Goal: Navigation & Orientation: Find specific page/section

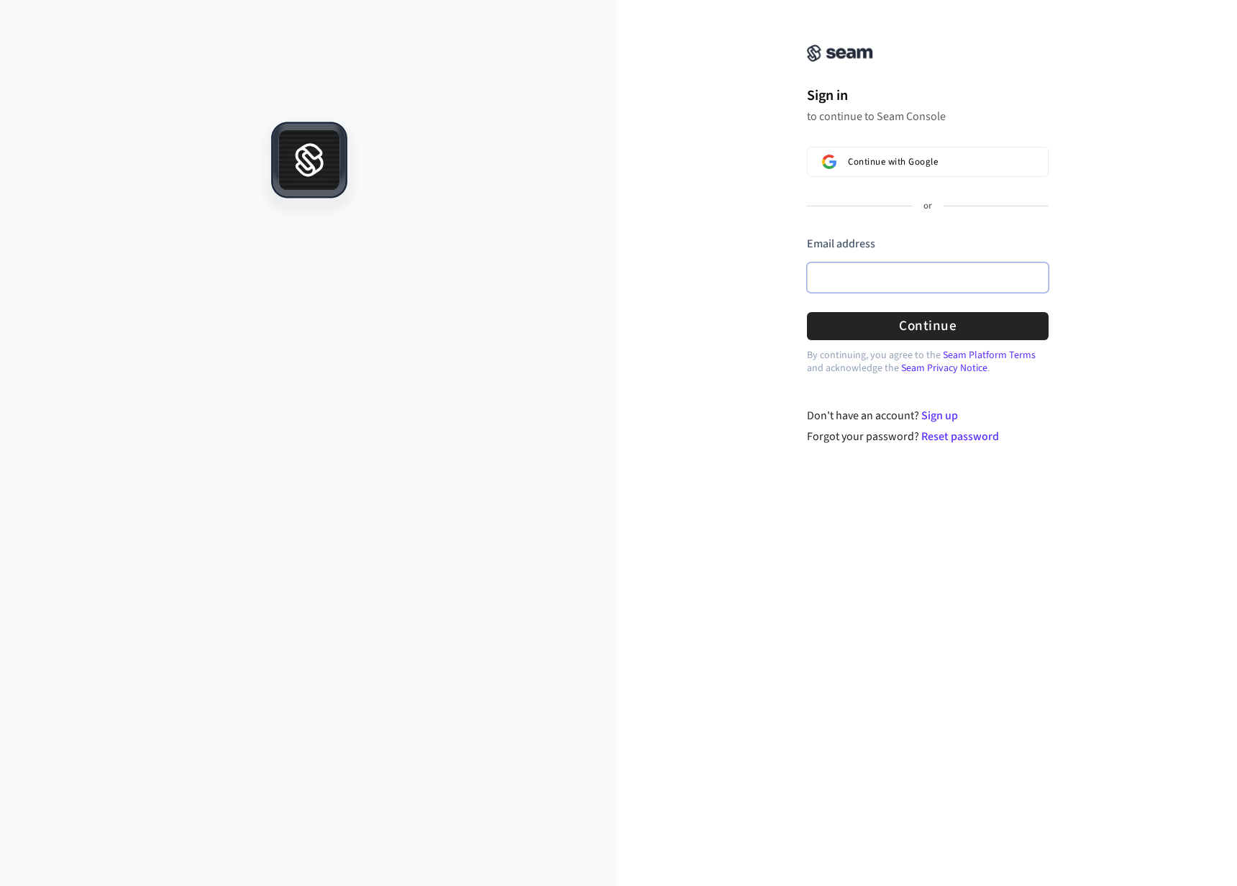
drag, startPoint x: 900, startPoint y: 277, endPoint x: 893, endPoint y: 229, distance: 47.9
click at [900, 276] on input "Email address" at bounding box center [928, 277] width 242 height 30
click at [976, 172] on button "Continue with Google" at bounding box center [928, 162] width 242 height 30
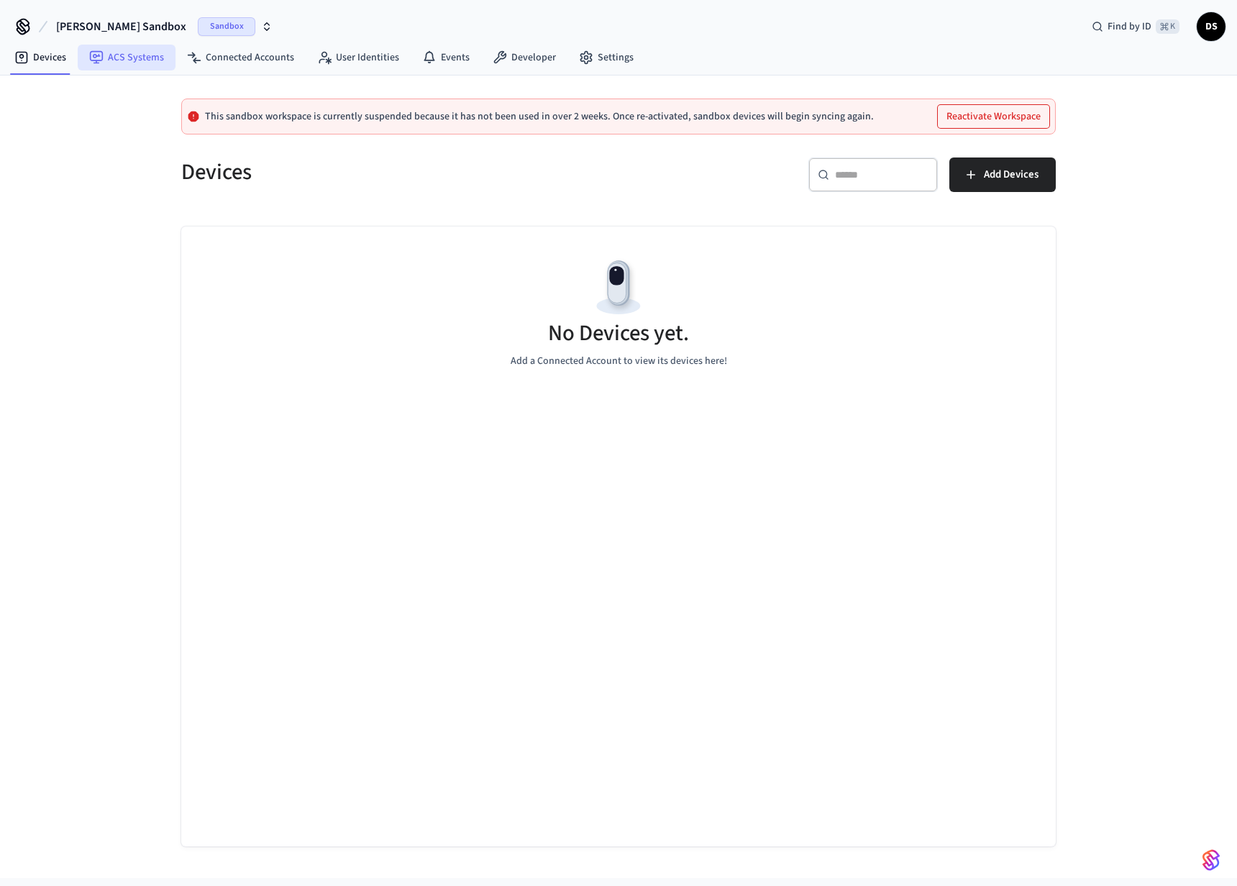
click at [118, 60] on link "ACS Systems" at bounding box center [127, 58] width 98 height 26
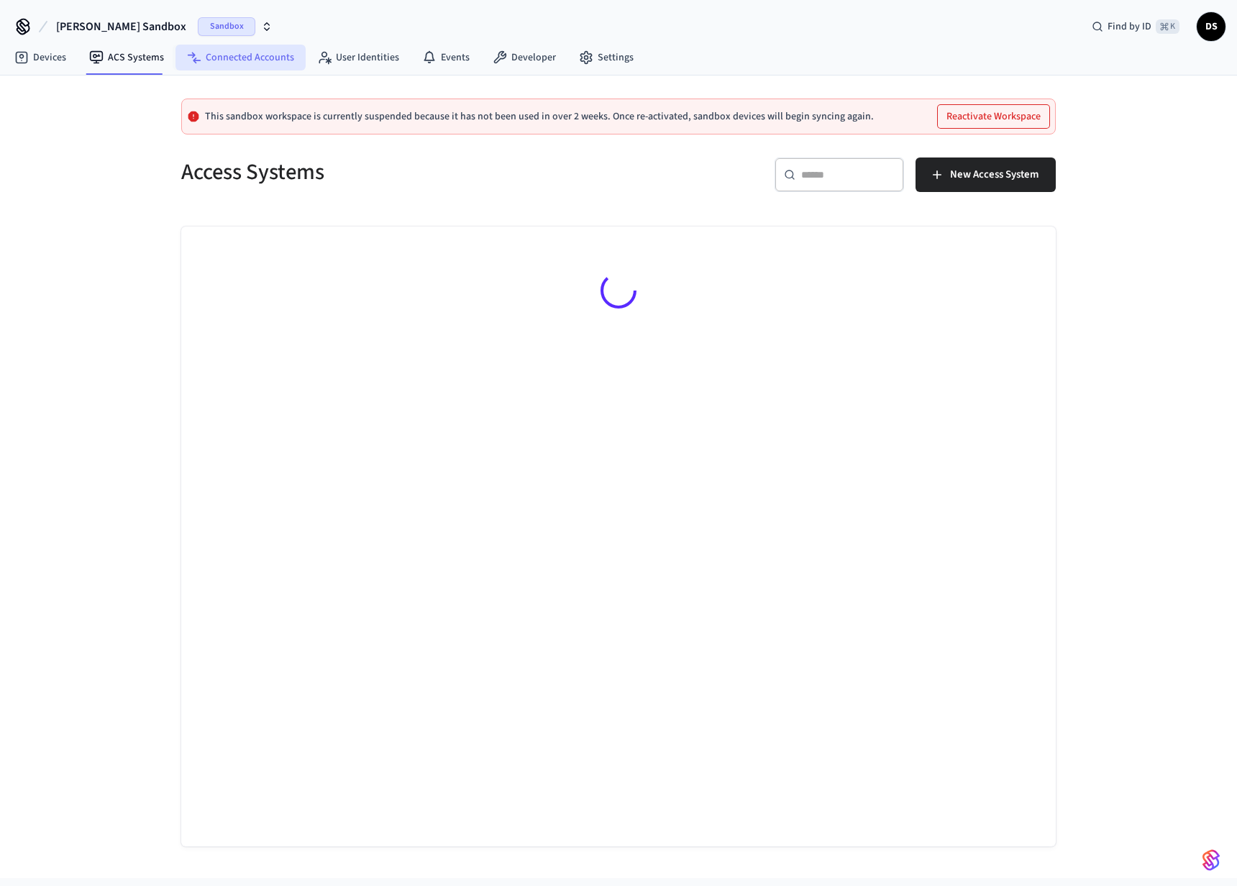
click at [205, 53] on link "Connected Accounts" at bounding box center [240, 58] width 130 height 26
